Goal: Information Seeking & Learning: Learn about a topic

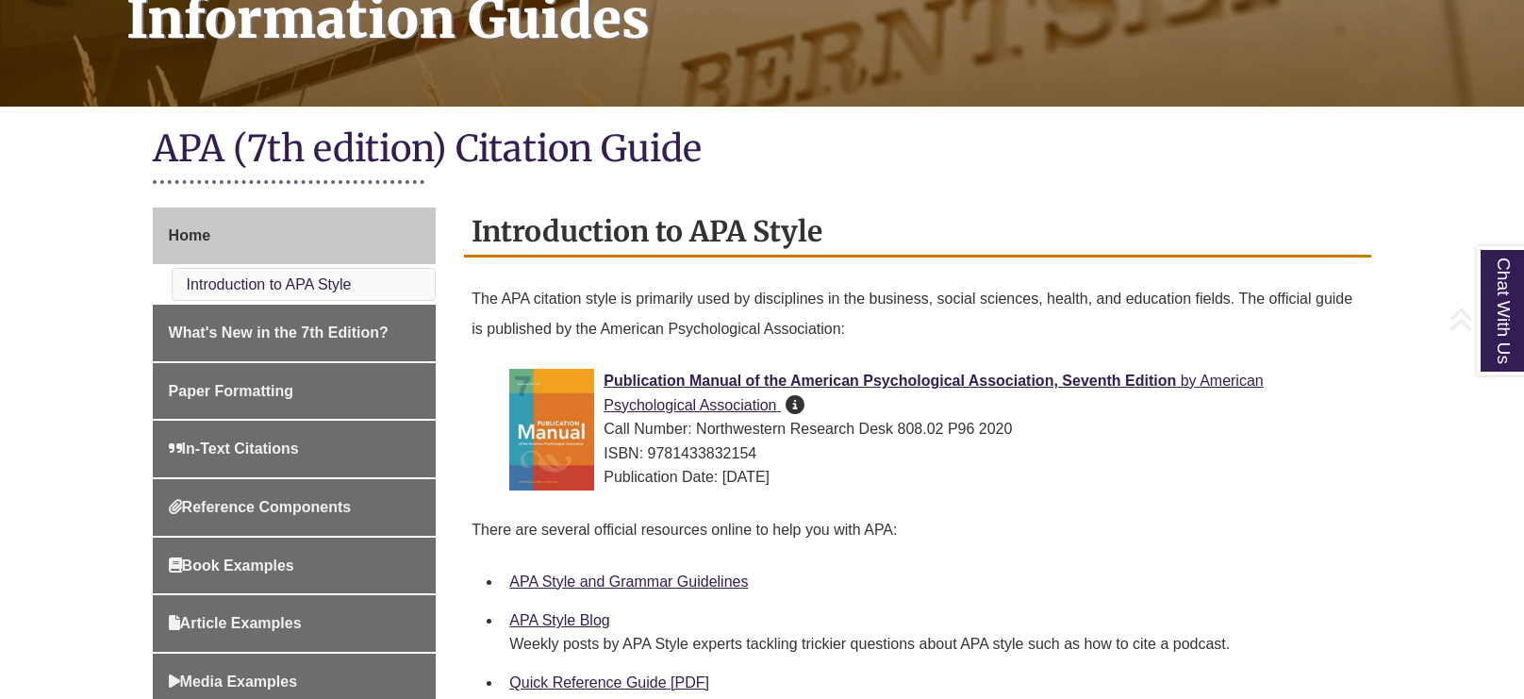
scroll to position [330, 0]
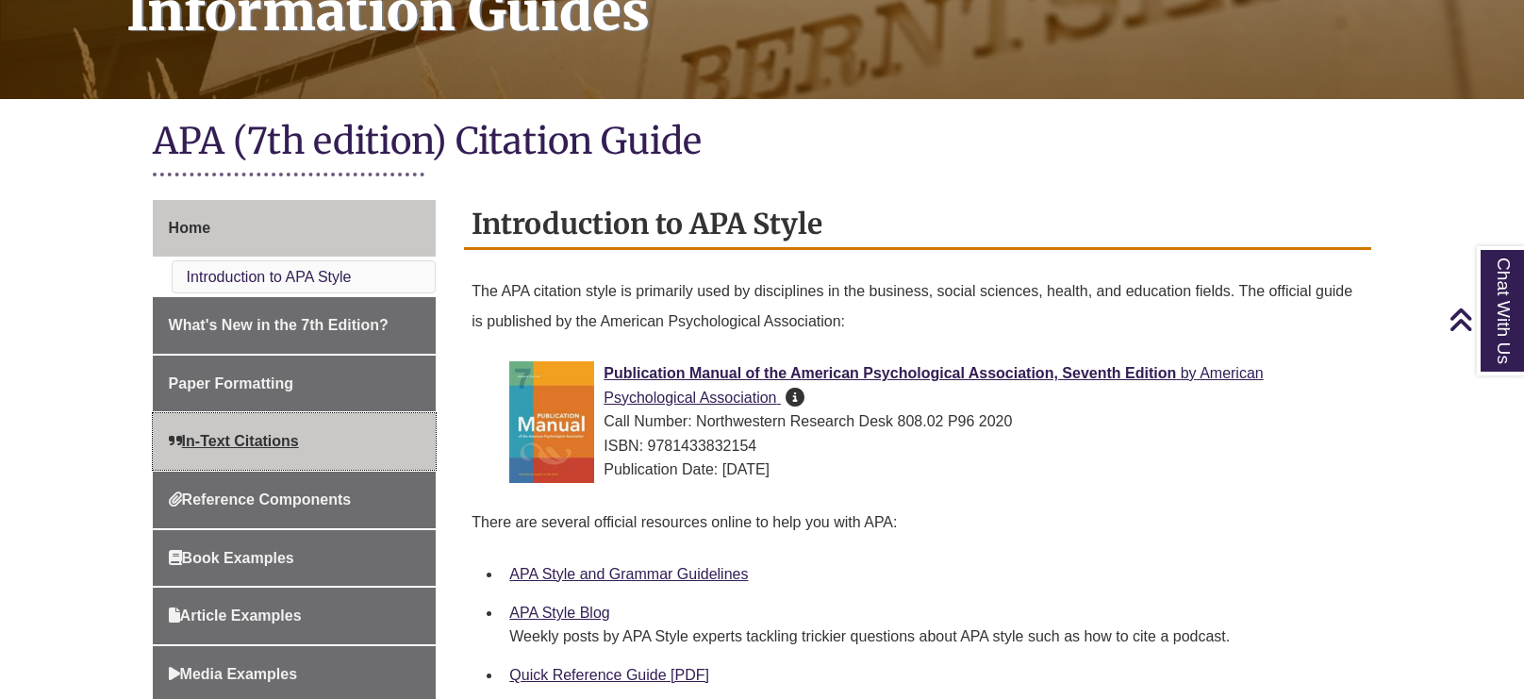
click at [286, 419] on link "In-Text Citations" at bounding box center [295, 441] width 284 height 57
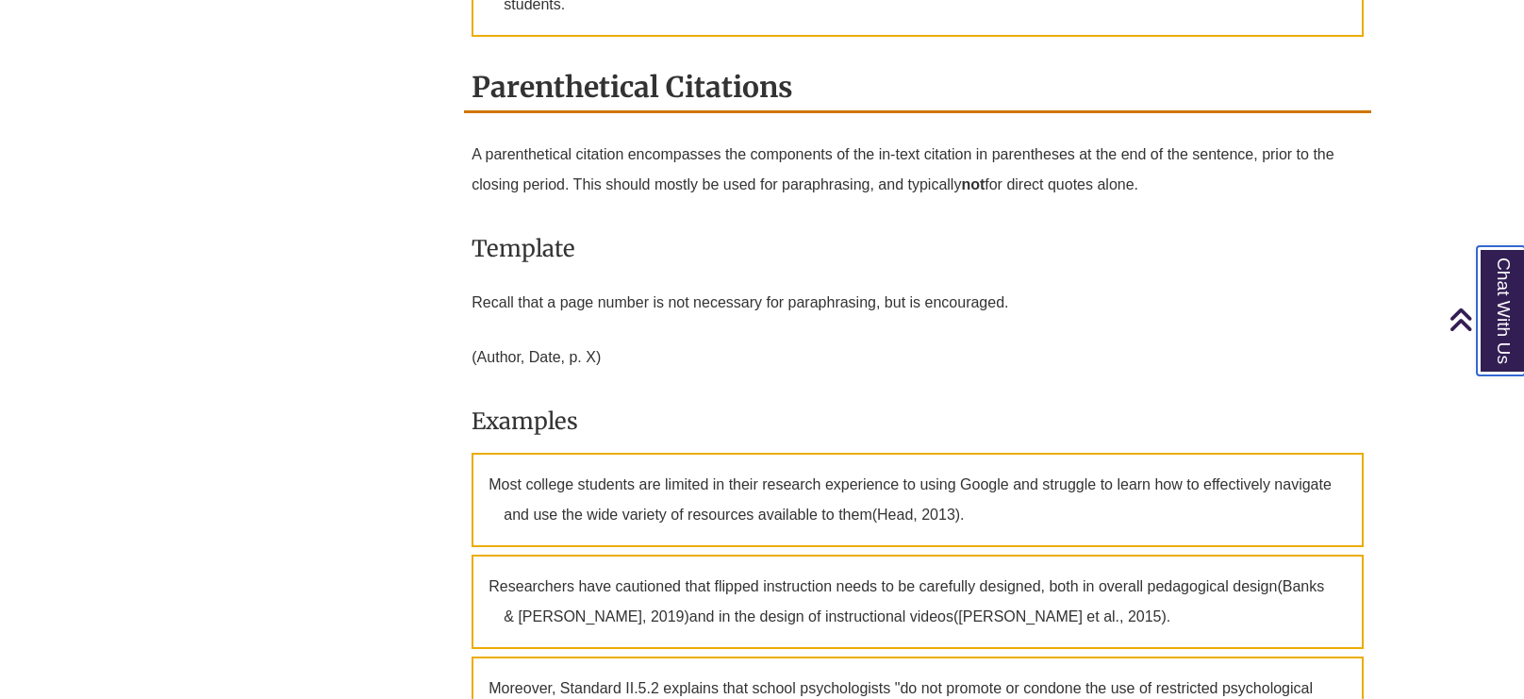
scroll to position [1814, 0]
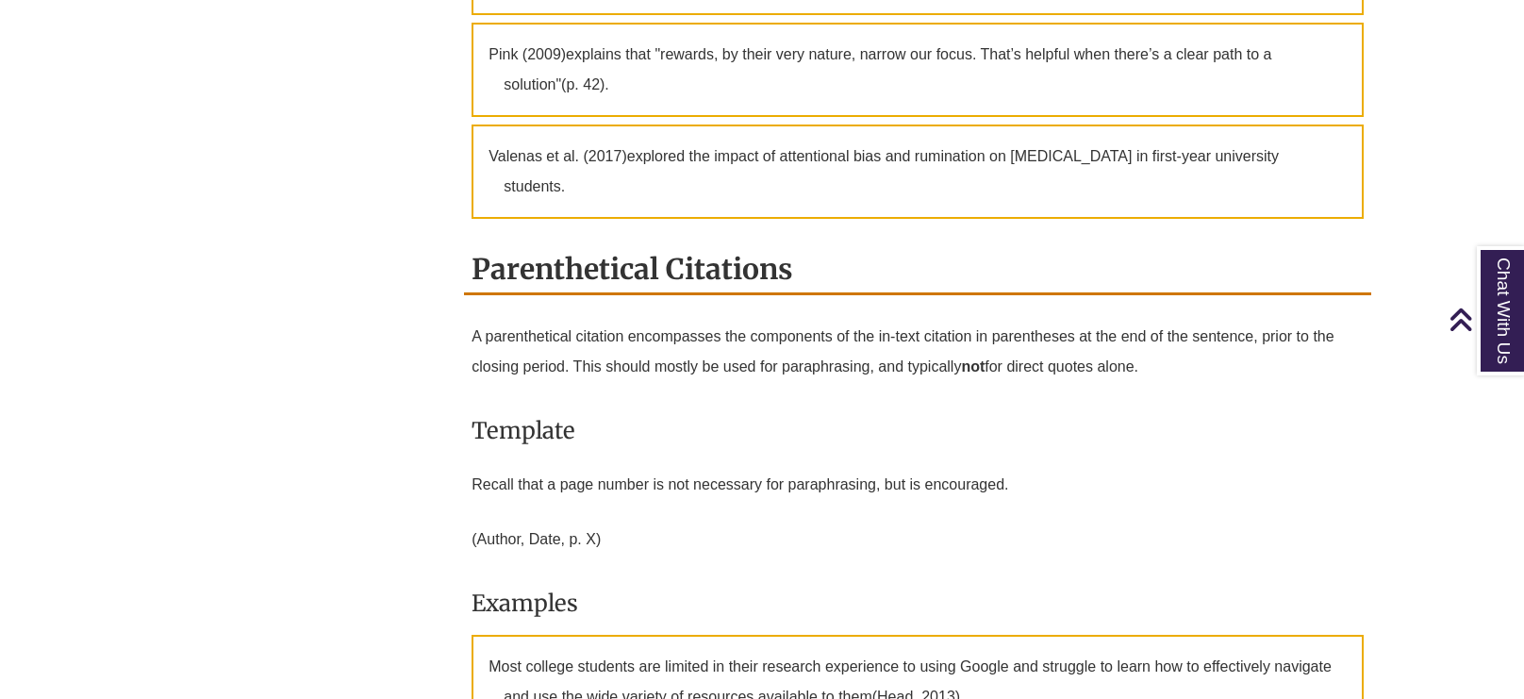
scroll to position [1628, 0]
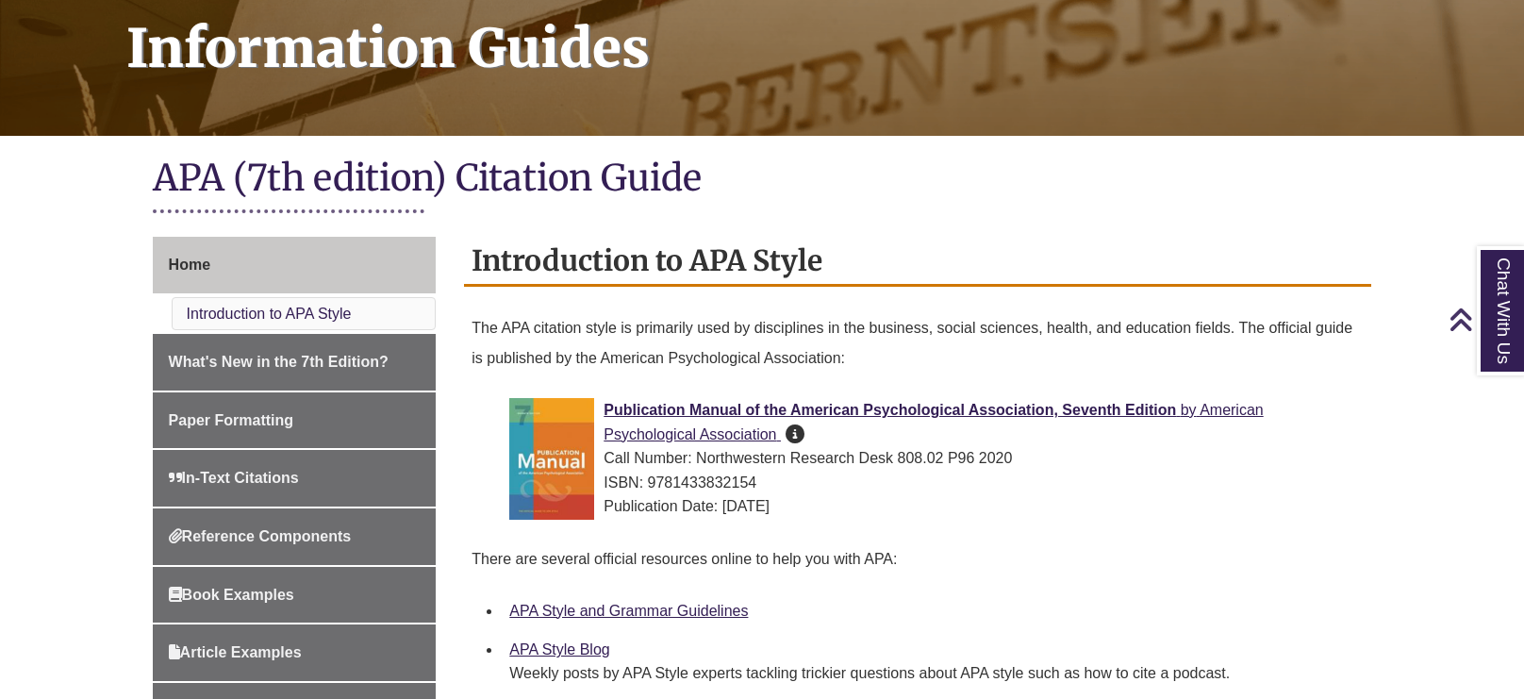
scroll to position [295, 0]
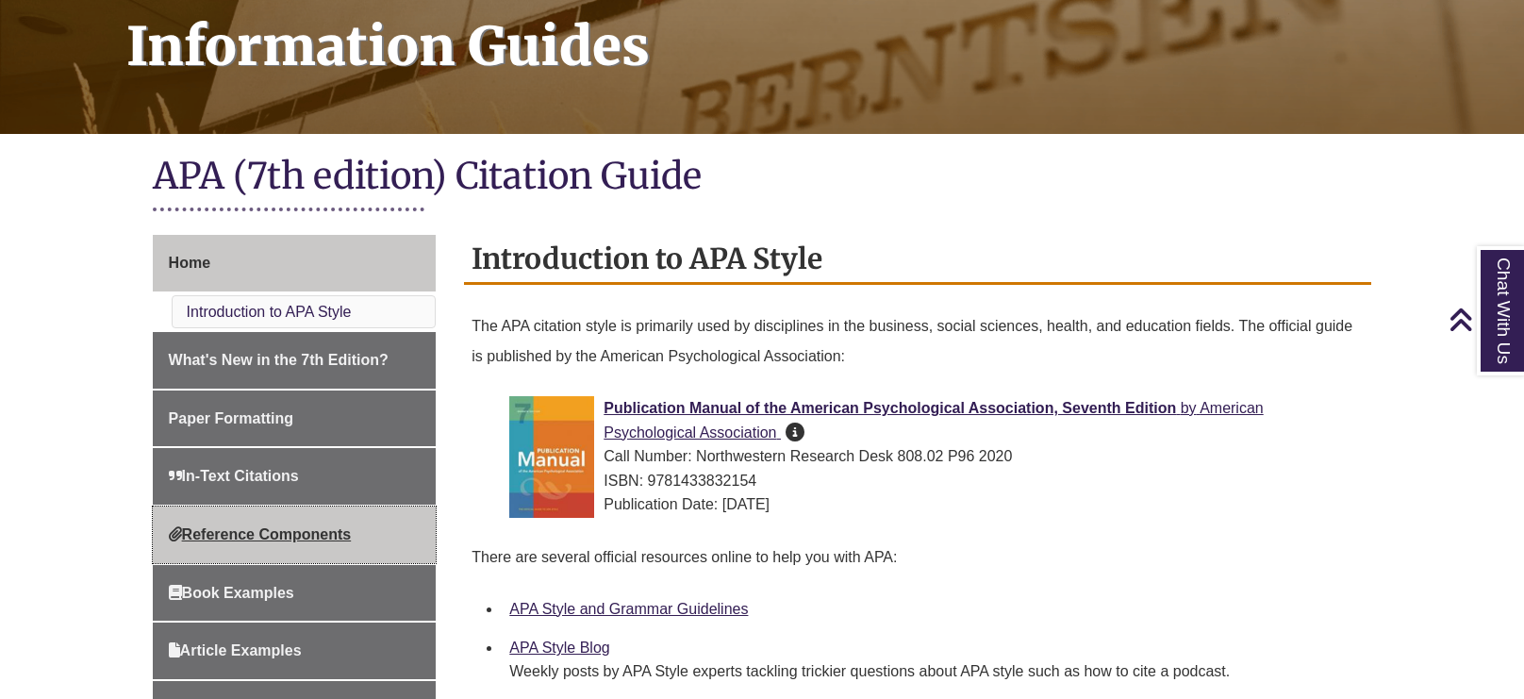
click at [311, 515] on link "Reference Components" at bounding box center [295, 535] width 284 height 57
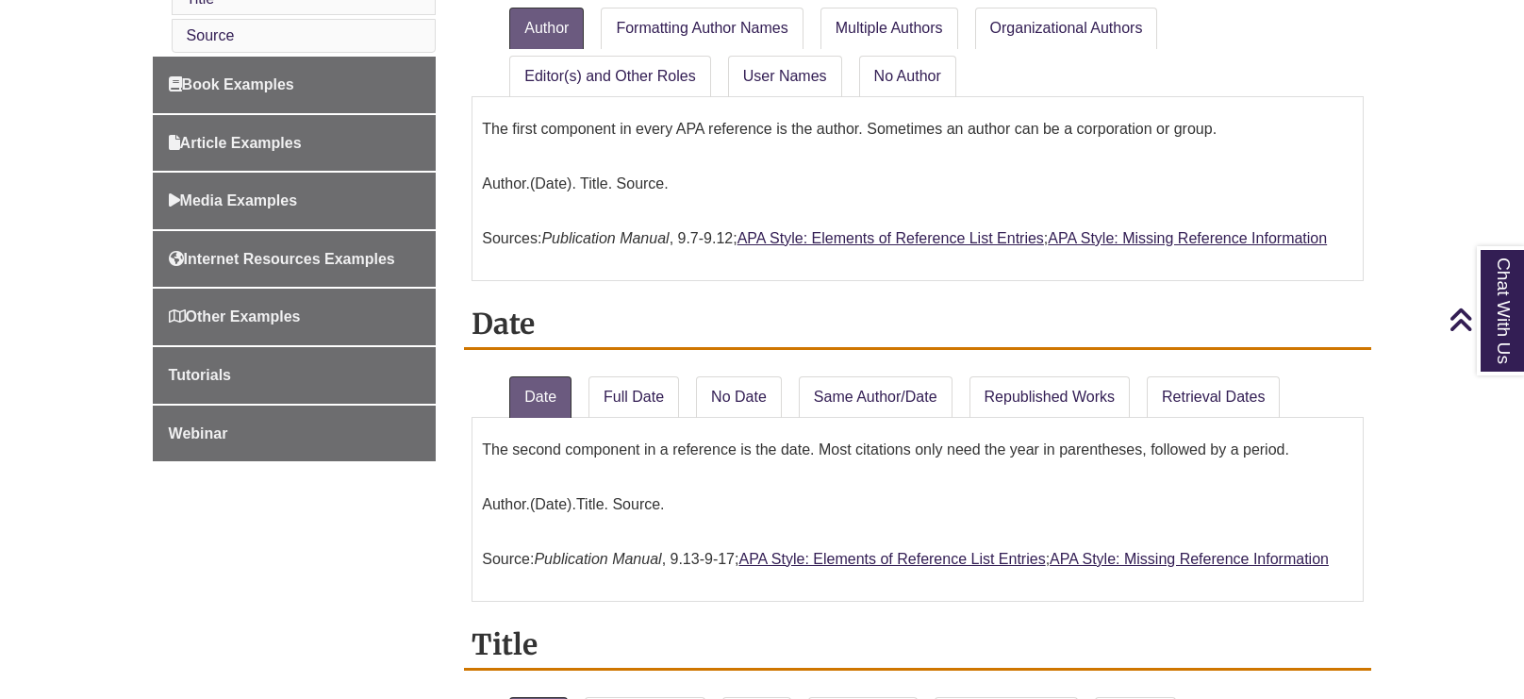
scroll to position [957, 0]
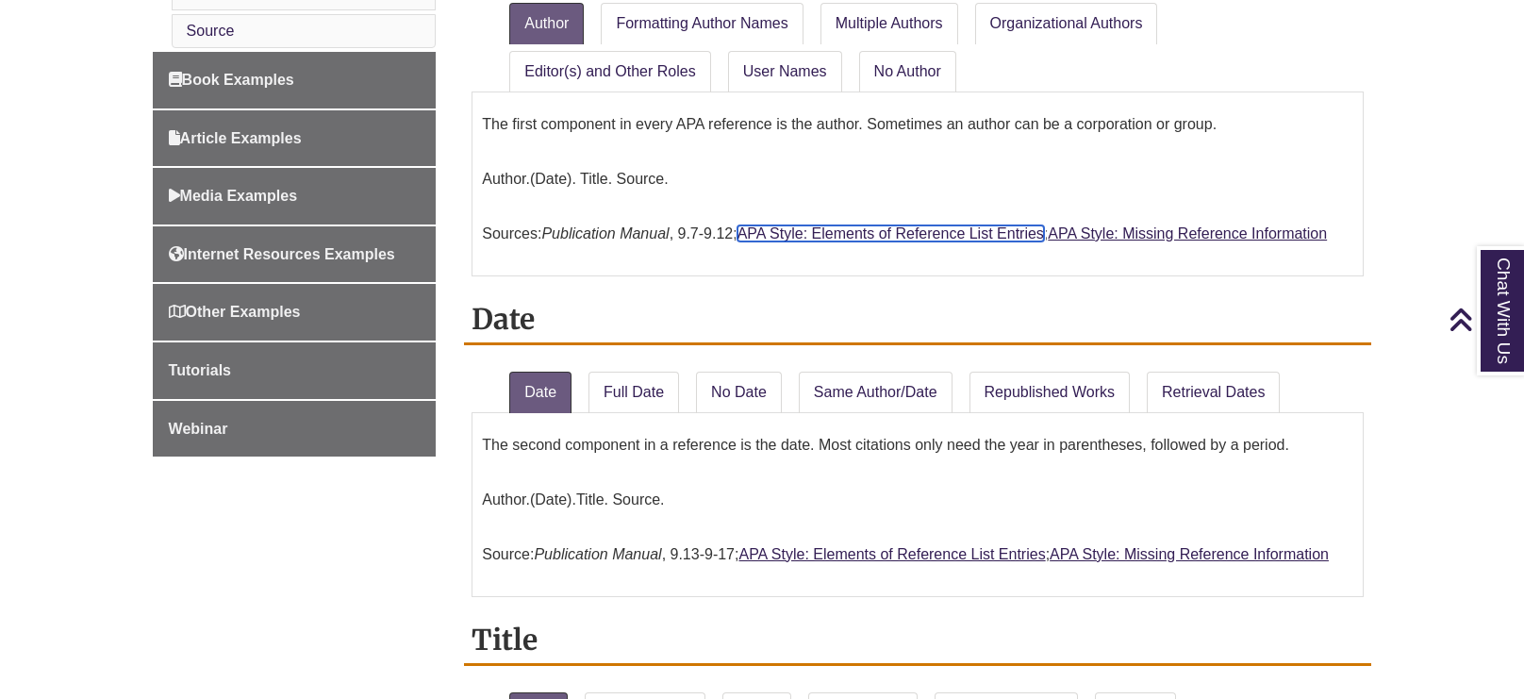
click at [876, 229] on link "APA Style: Elements of Reference List Entries" at bounding box center [891, 233] width 307 height 16
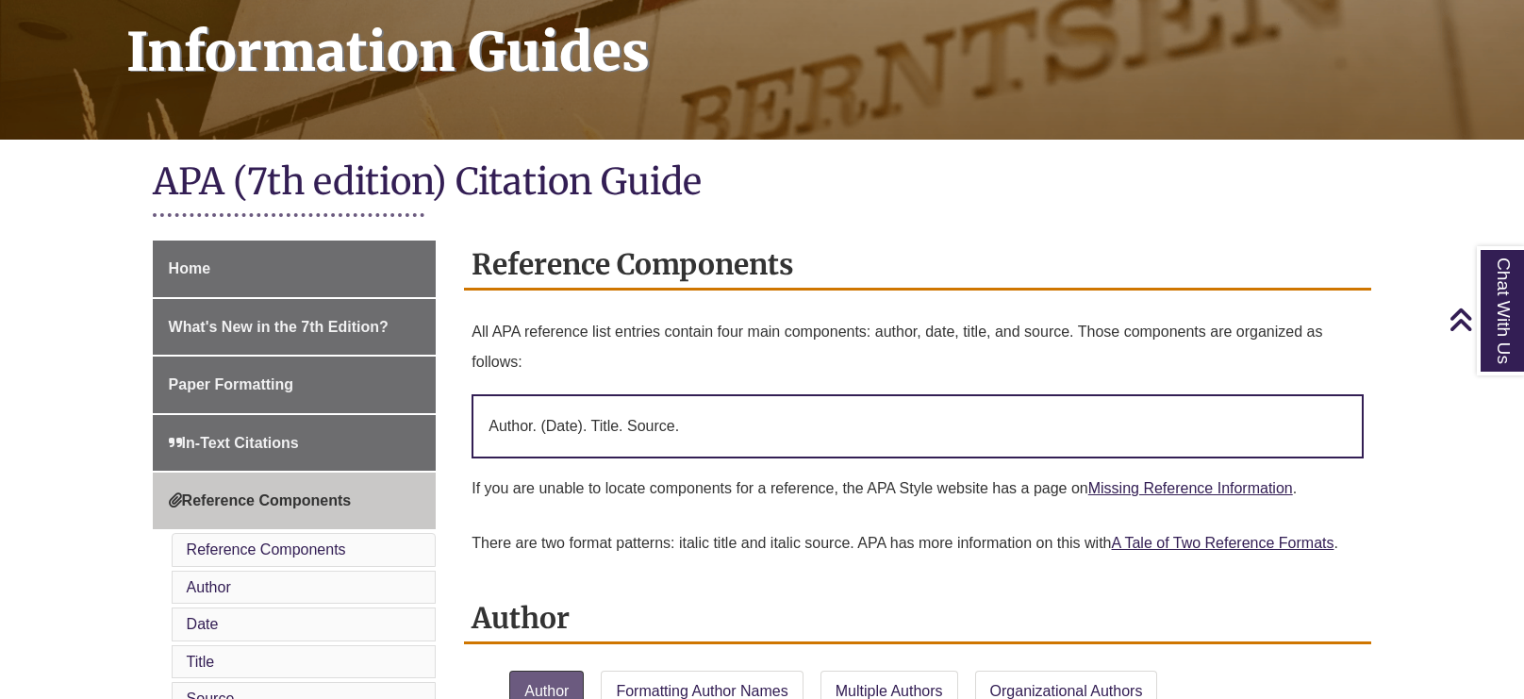
scroll to position [297, 0]
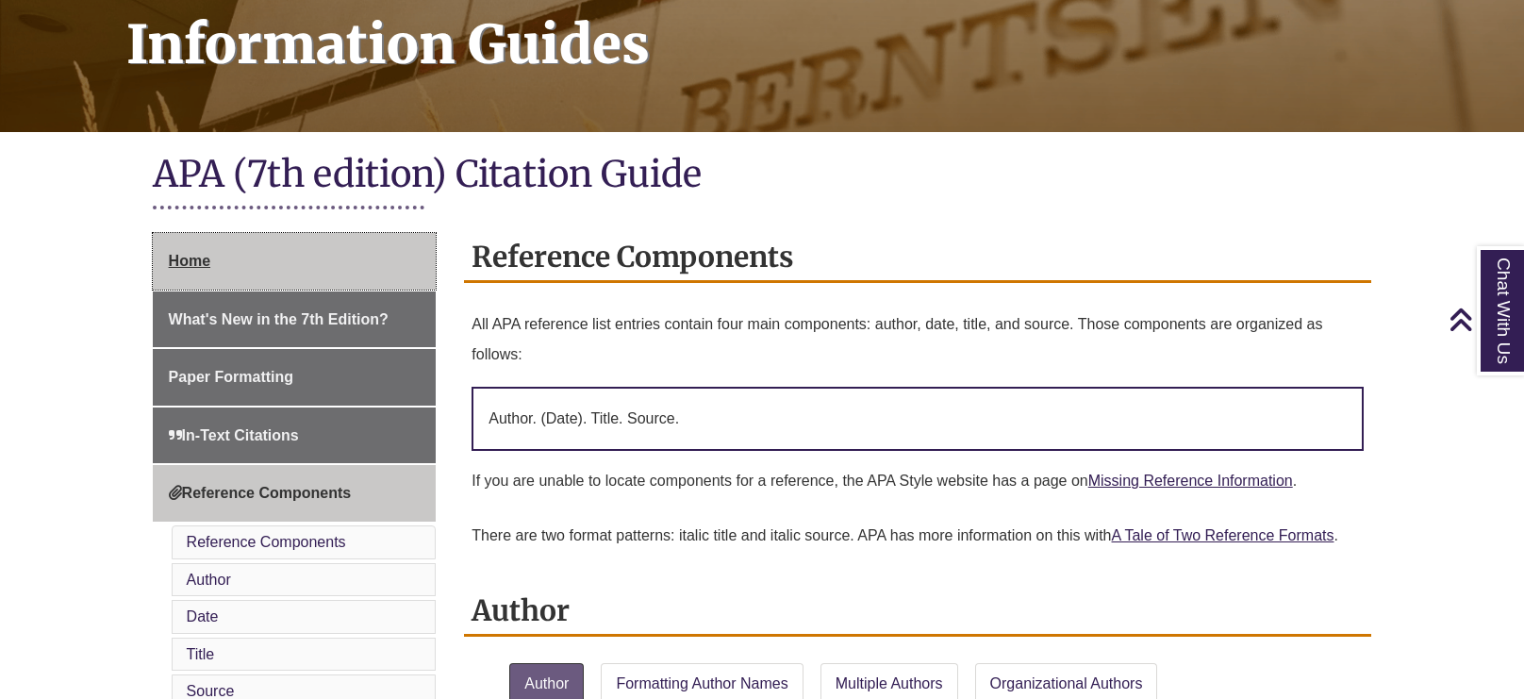
click at [241, 256] on link "Home" at bounding box center [295, 261] width 284 height 57
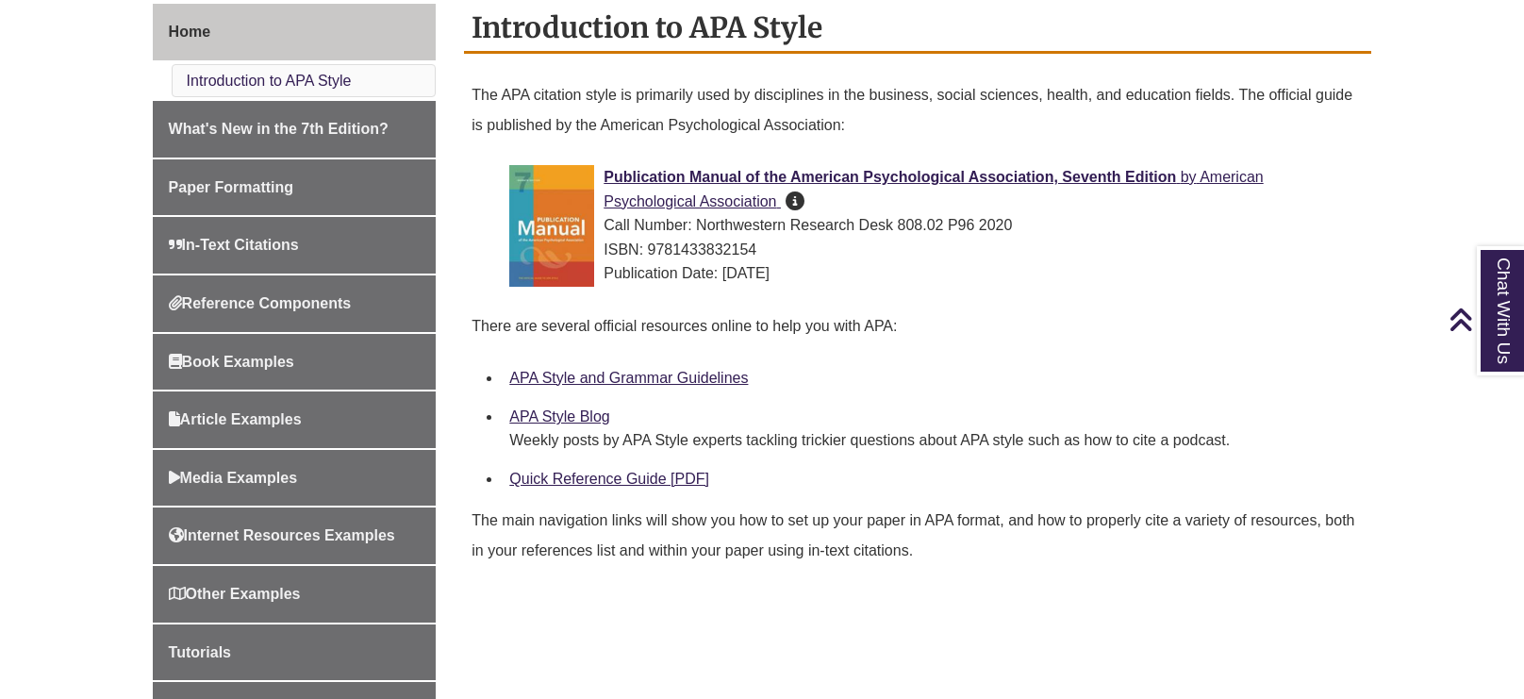
scroll to position [526, 0]
click at [655, 483] on link "Quick Reference Guide [PDF]" at bounding box center [609, 479] width 200 height 16
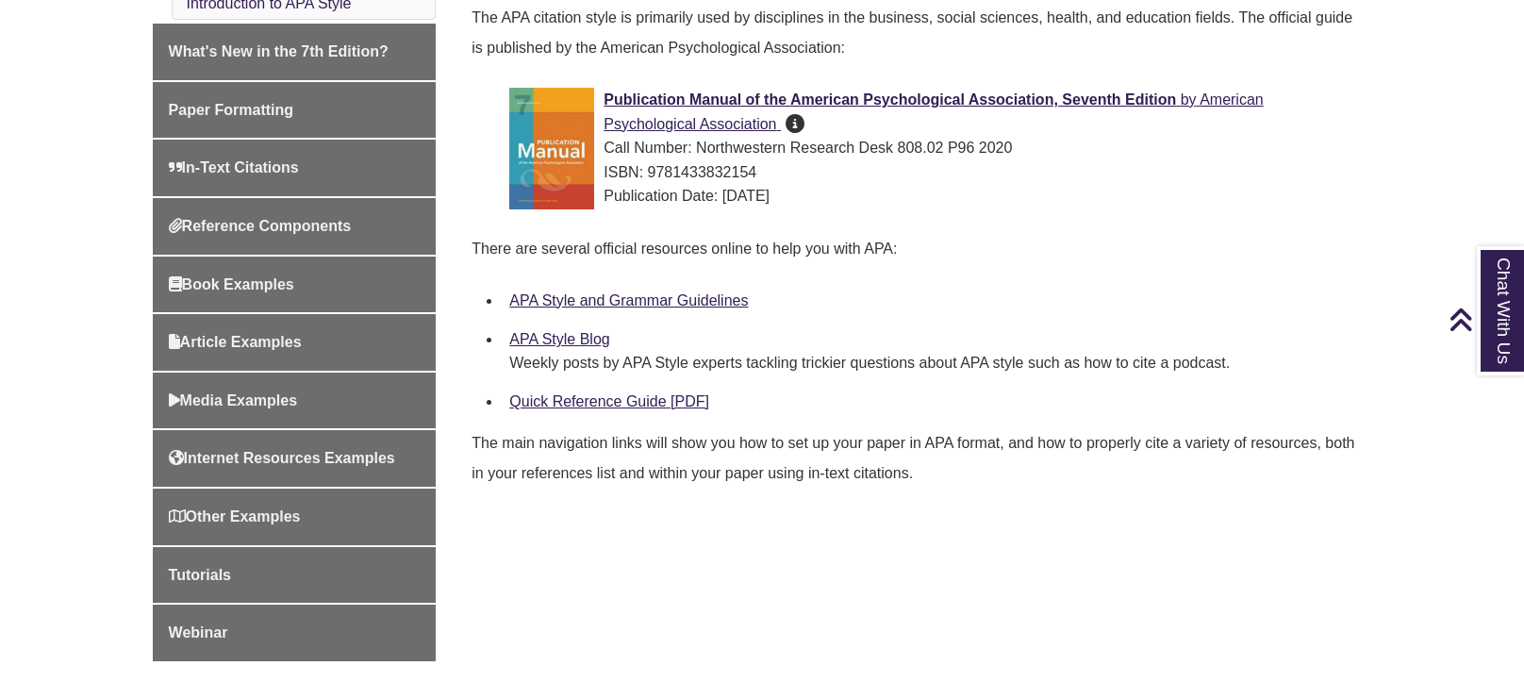
scroll to position [609, 0]
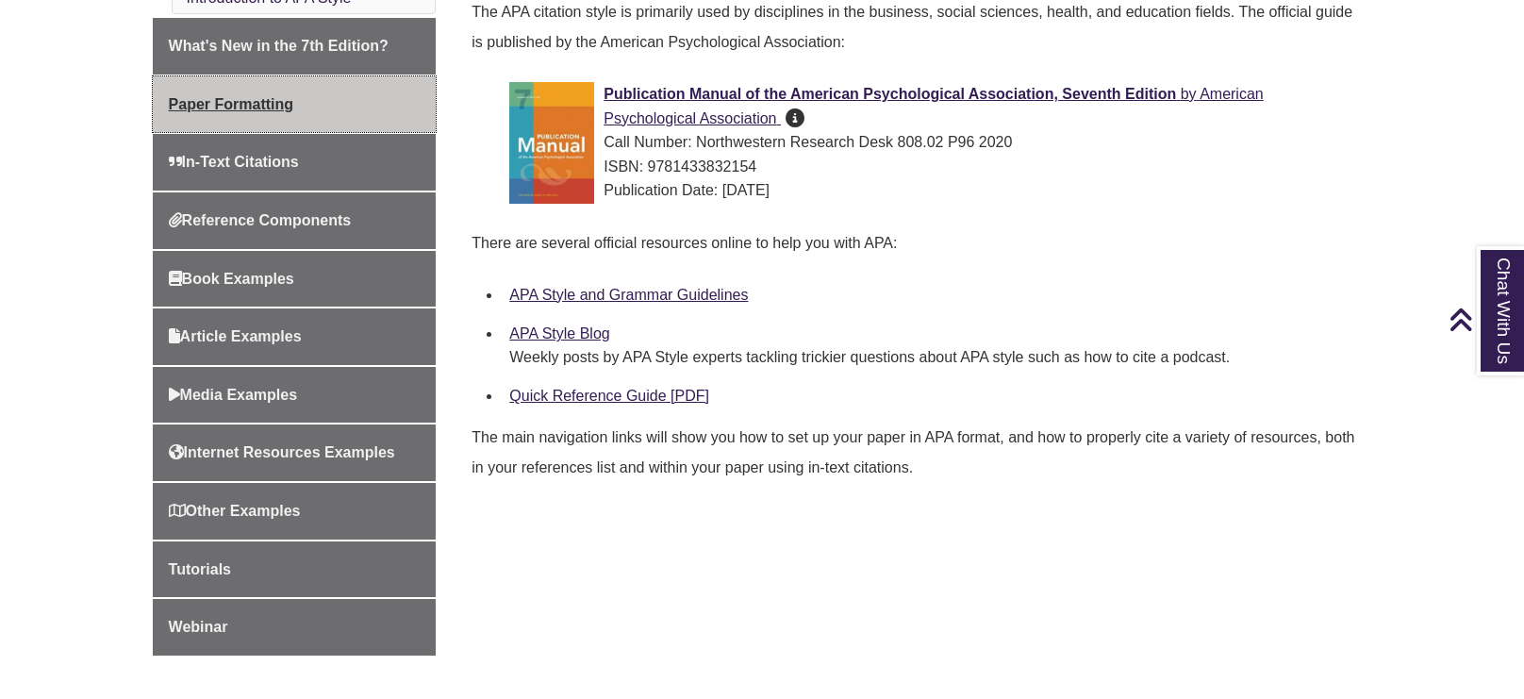
click at [219, 109] on link "Paper Formatting" at bounding box center [295, 104] width 284 height 57
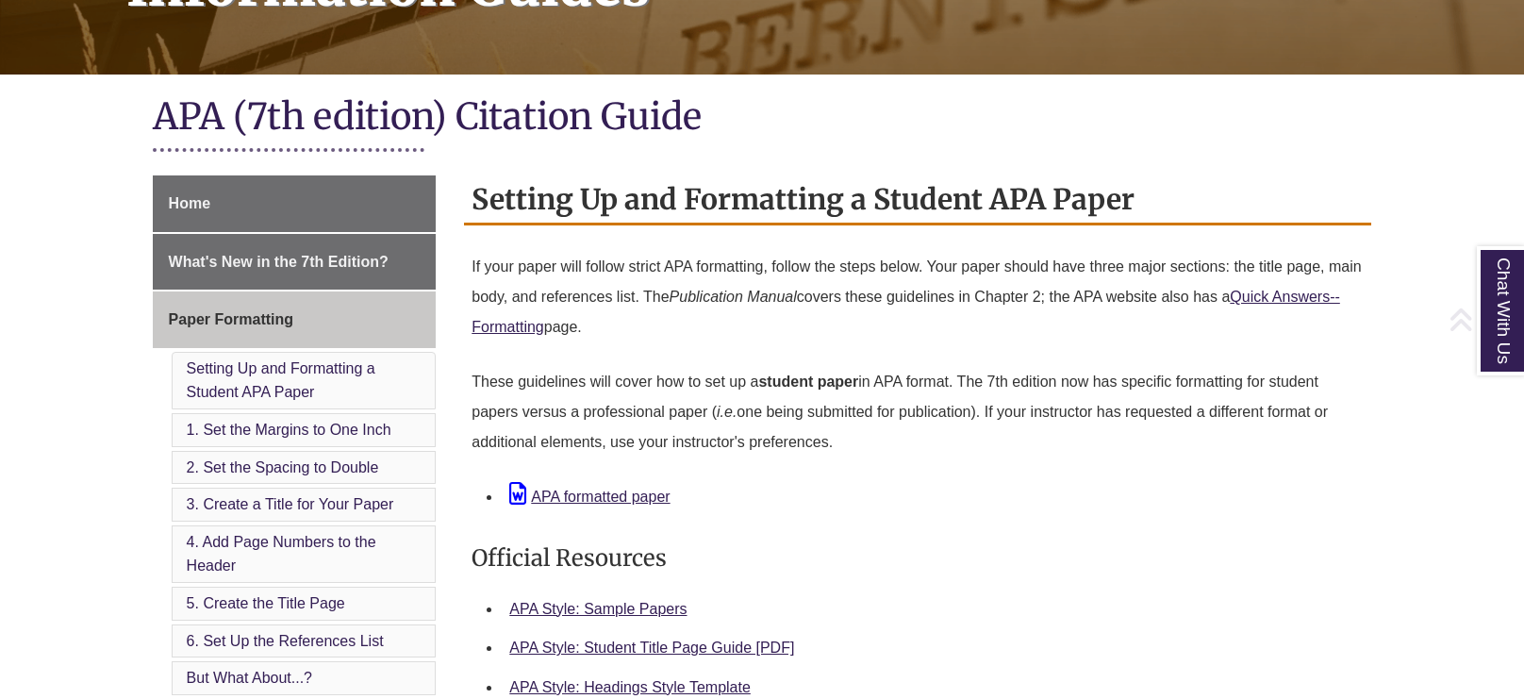
scroll to position [368, 0]
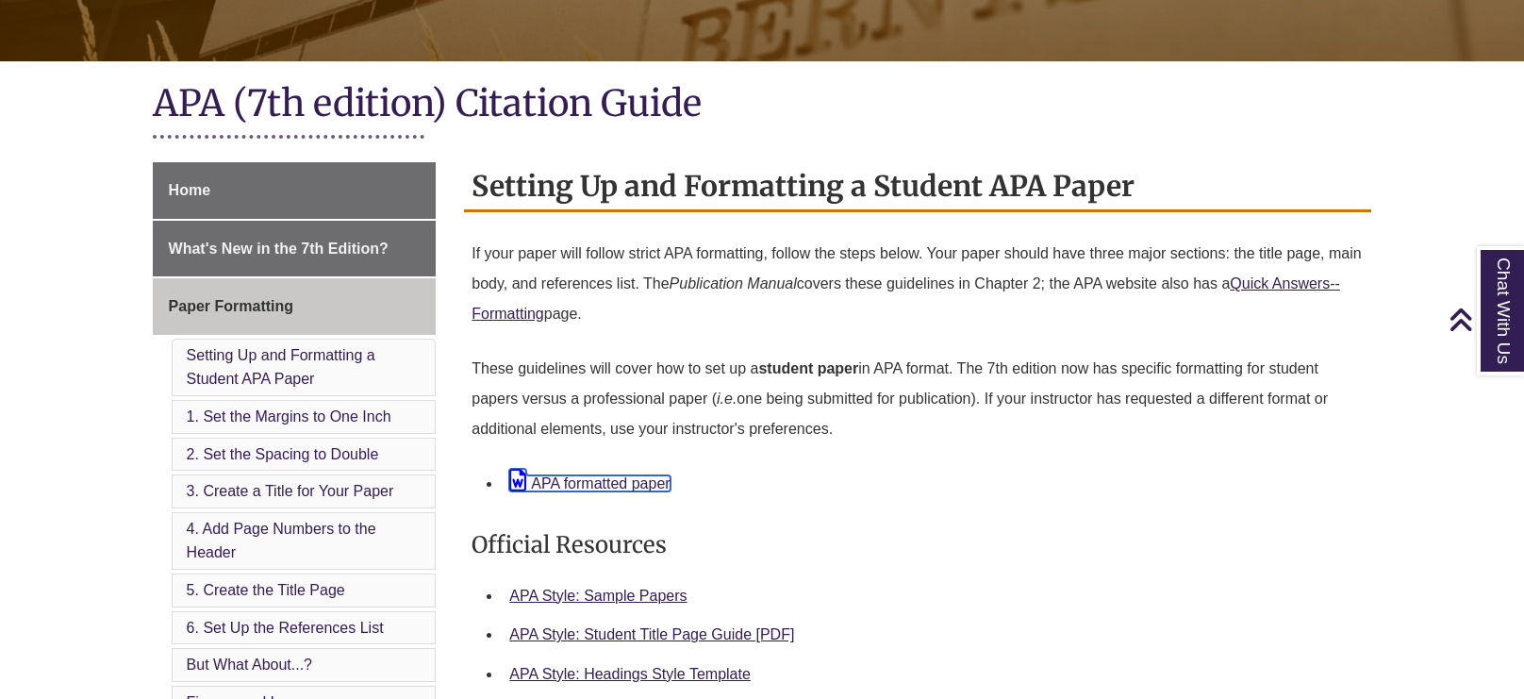
click at [623, 488] on link "APA formatted paper" at bounding box center [589, 483] width 160 height 16
